Goal: Information Seeking & Learning: Understand process/instructions

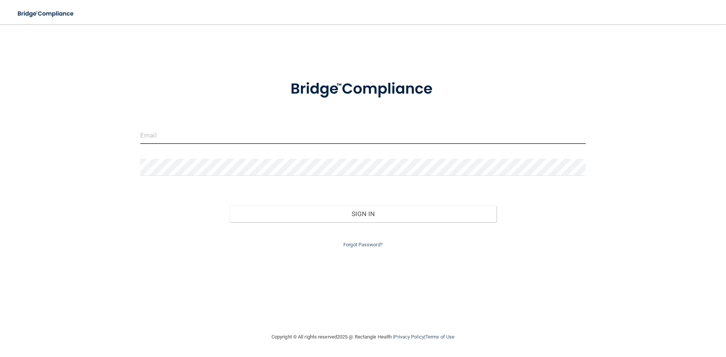
click at [199, 140] on input "email" at bounding box center [362, 135] width 445 height 17
type input "[EMAIL_ADDRESS][DOMAIN_NAME]"
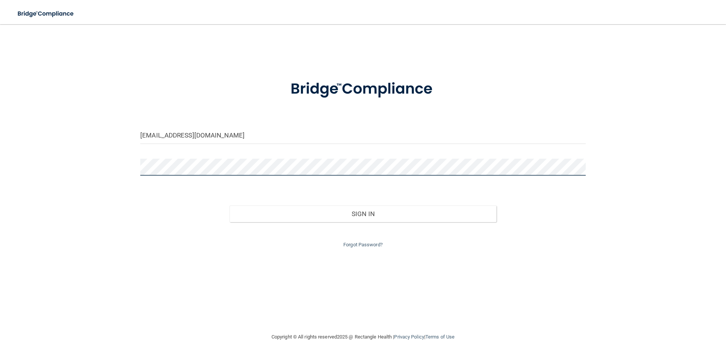
click at [230, 206] on button "Sign In" at bounding box center [363, 214] width 267 height 17
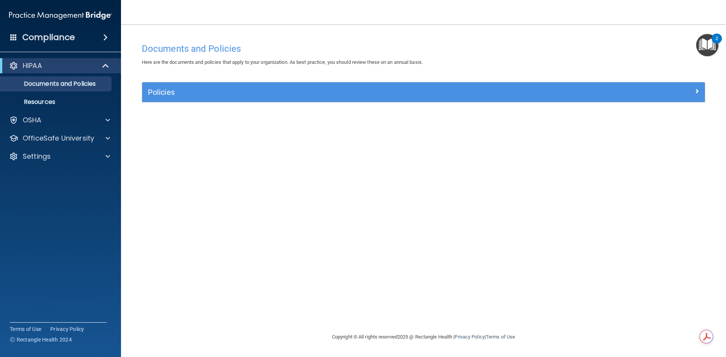
click at [708, 43] on img "Open Resource Center, 2 new notifications" at bounding box center [707, 45] width 22 height 22
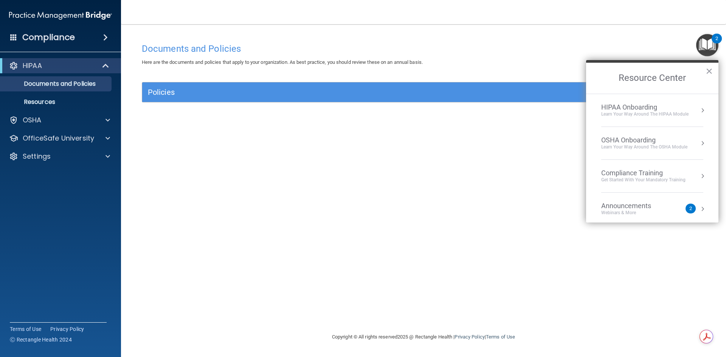
click at [666, 105] on div "HIPAA Onboarding" at bounding box center [644, 107] width 87 height 8
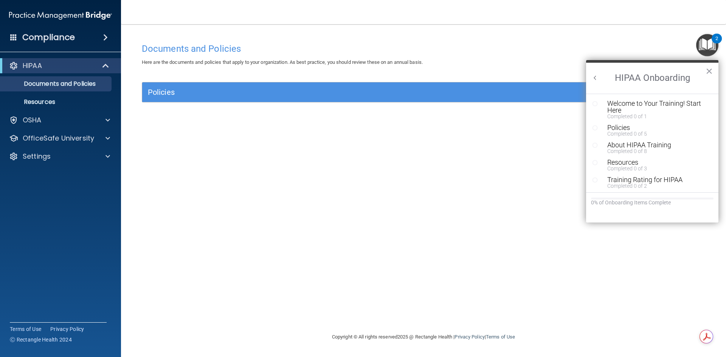
click at [565, 178] on div "Documents and Policies Here are the documents and policies that apply to your o…" at bounding box center [423, 185] width 575 height 293
click at [709, 73] on button "×" at bounding box center [709, 71] width 7 height 12
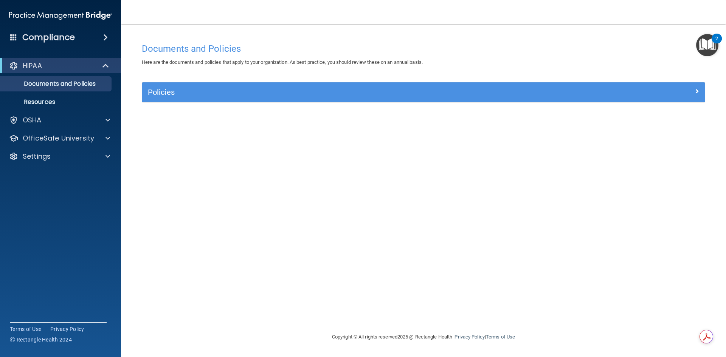
click at [705, 43] on img "Open Resource Center, 2 new notifications" at bounding box center [707, 45] width 22 height 22
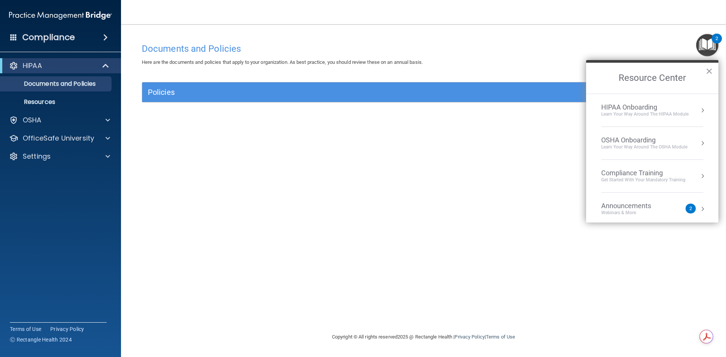
click at [693, 112] on div "HIPAA Onboarding Learn Your Way around the HIPAA module" at bounding box center [652, 110] width 102 height 14
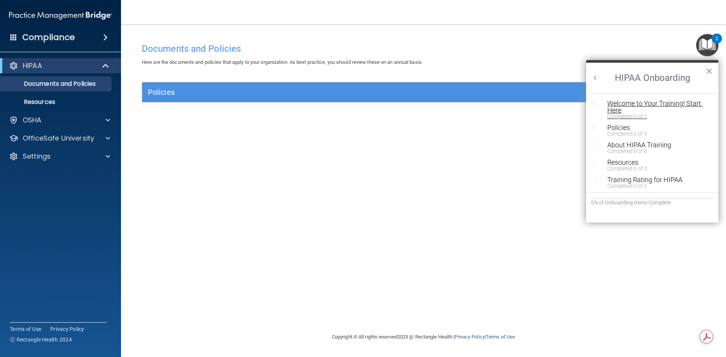
click at [654, 104] on div "Welcome to Your Training! Start Here" at bounding box center [655, 107] width 96 height 14
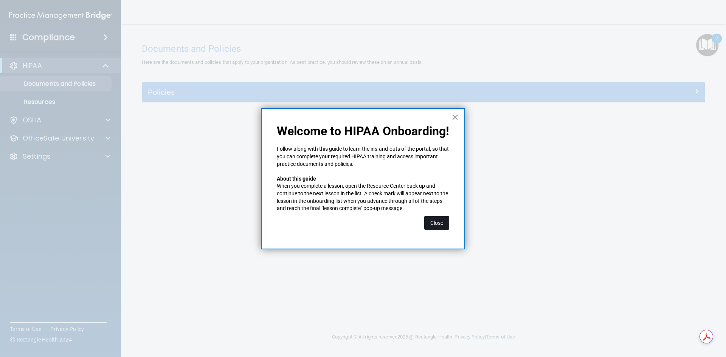
click at [431, 219] on button "Close" at bounding box center [436, 223] width 25 height 14
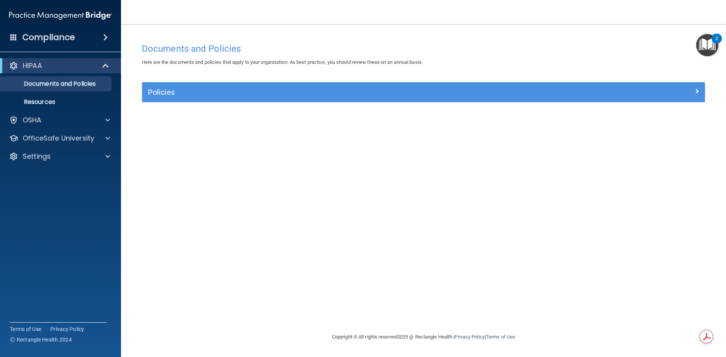
click at [703, 46] on img "Open Resource Center, 2 new notifications" at bounding box center [707, 45] width 22 height 22
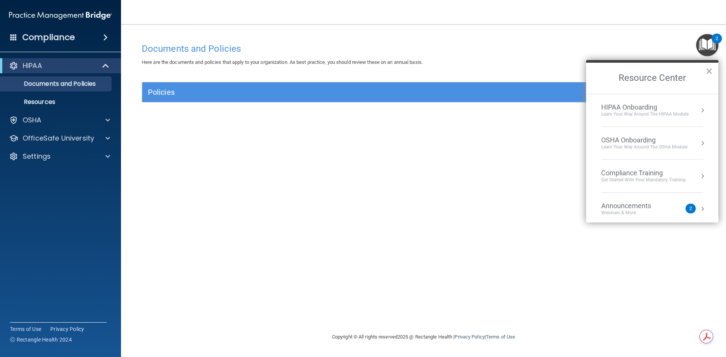
click at [699, 109] on button "Resource Center" at bounding box center [703, 111] width 8 height 8
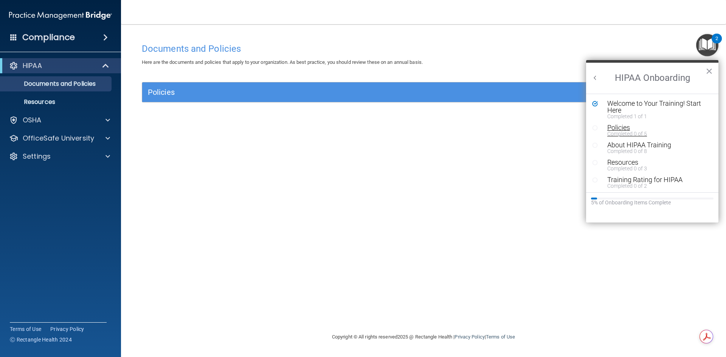
click at [620, 133] on div "Completed 0 of 5" at bounding box center [655, 133] width 96 height 5
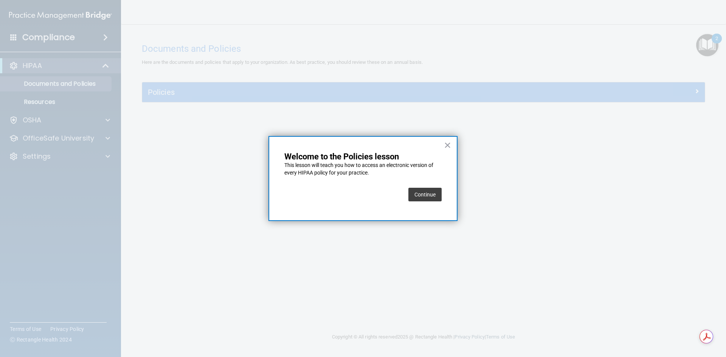
click at [428, 194] on button "Continue" at bounding box center [424, 195] width 33 height 14
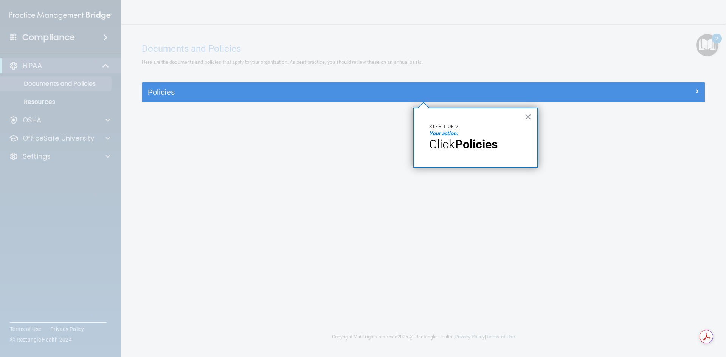
click at [492, 143] on strong "Policies" at bounding box center [476, 144] width 43 height 14
click at [530, 117] on button "×" at bounding box center [527, 117] width 7 height 12
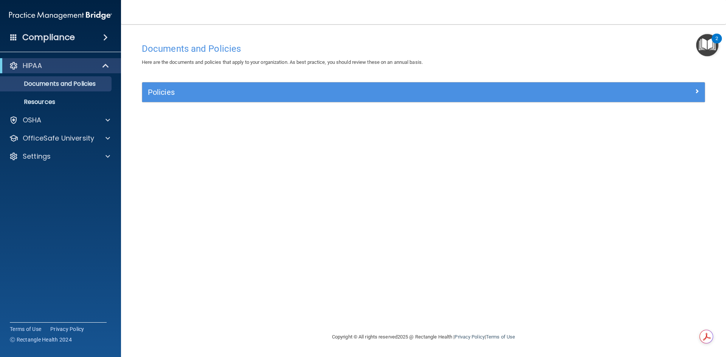
click at [703, 44] on img "Open Resource Center, 2 new notifications" at bounding box center [707, 45] width 22 height 22
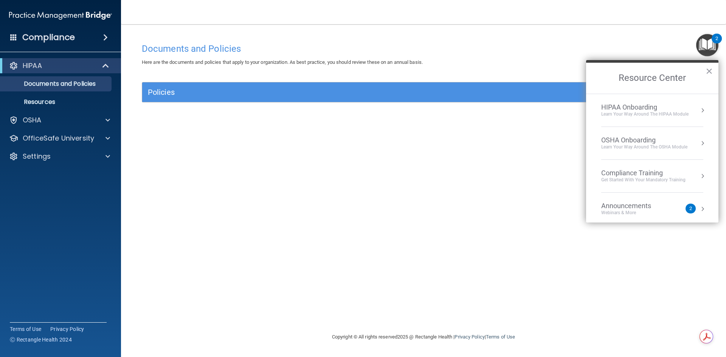
click at [699, 142] on button "Resource Center" at bounding box center [703, 144] width 8 height 8
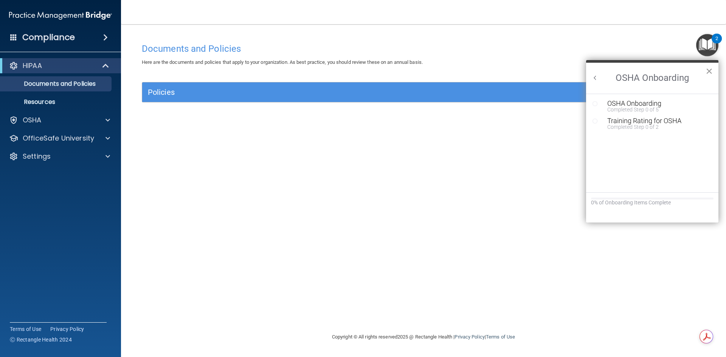
click at [709, 70] on button "×" at bounding box center [709, 71] width 7 height 12
